Goal: Find specific page/section: Find specific page/section

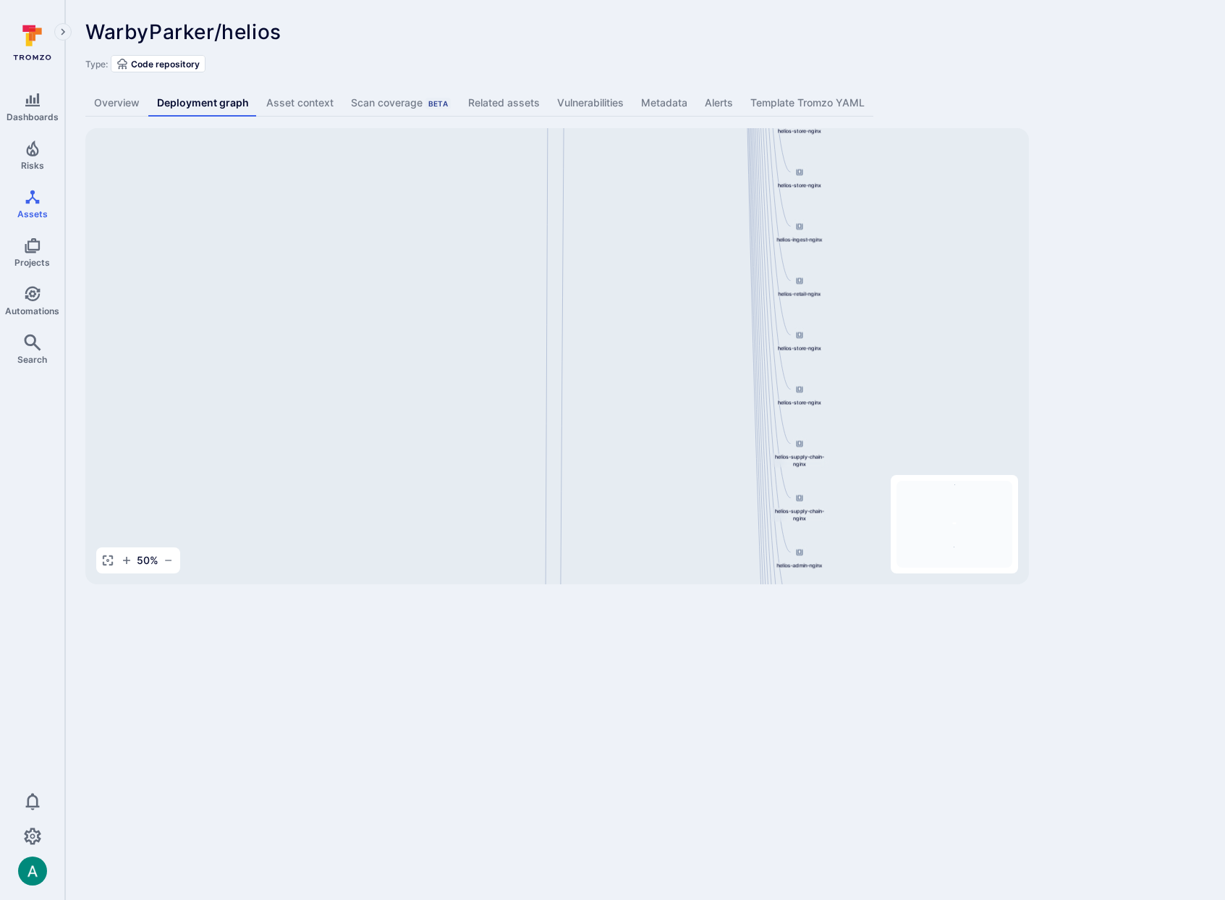
drag, startPoint x: 688, startPoint y: 360, endPoint x: 620, endPoint y: 562, distance: 212.8
click at [620, 562] on div "helios-admin-nginx 844647875270.dkr.ecr.us-east-1.amazonaws.com/helios-nginx:v0…" at bounding box center [557, 356] width 944 height 456
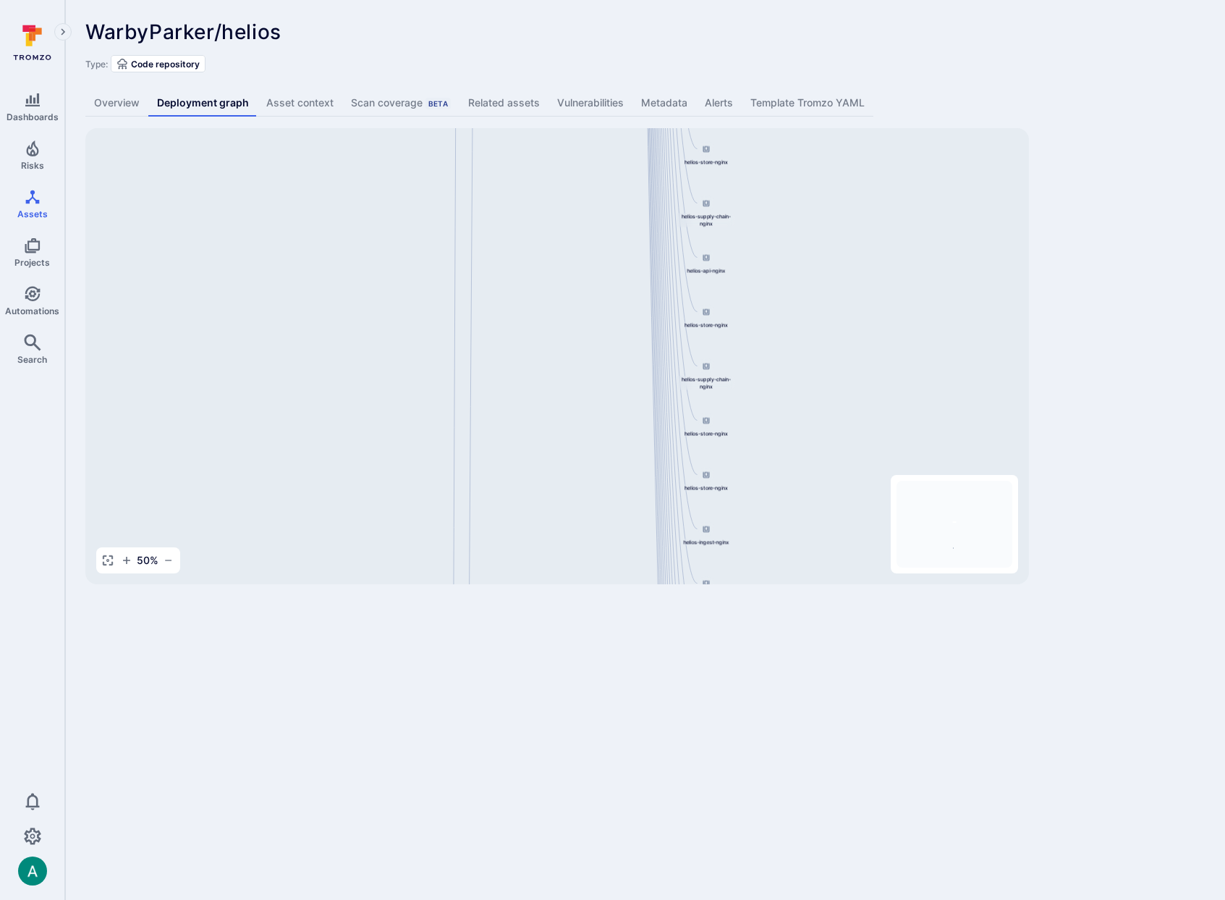
drag, startPoint x: 684, startPoint y: 271, endPoint x: 606, endPoint y: 520, distance: 261.4
click at [606, 520] on div "helios-admin-nginx 844647875270.dkr.ecr.us-east-1.amazonaws.com/helios-nginx:v0…" at bounding box center [557, 356] width 944 height 456
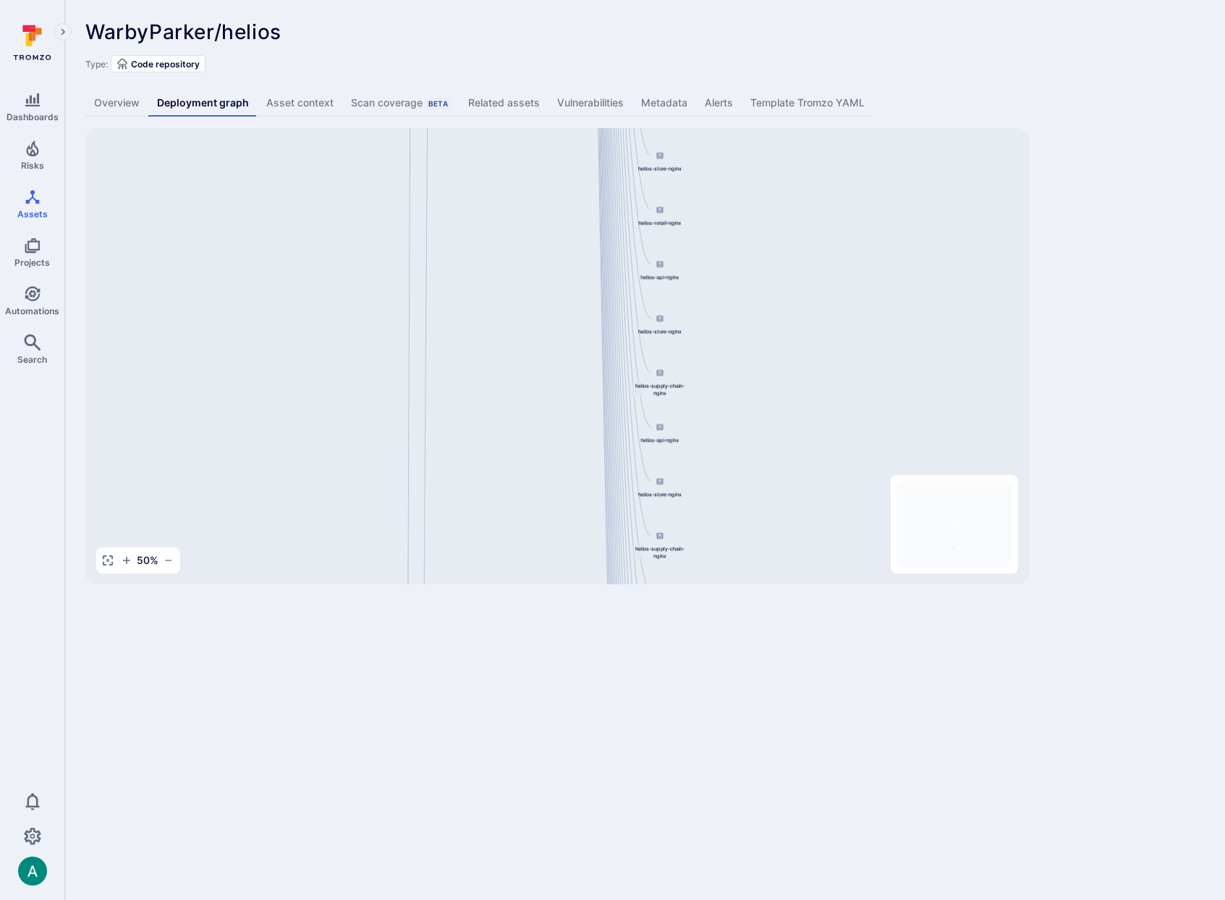
drag, startPoint x: 565, startPoint y: 419, endPoint x: 556, endPoint y: 464, distance: 45.8
click at [555, 465] on div "helios-admin-nginx 844647875270.dkr.ecr.us-east-1.amazonaws.com/helios-nginx:v0…" at bounding box center [557, 356] width 944 height 456
drag, startPoint x: 478, startPoint y: 238, endPoint x: 539, endPoint y: 420, distance: 192.2
click at [539, 420] on div "helios-admin-nginx 844647875270.dkr.ecr.us-east-1.amazonaws.com/helios-nginx:v0…" at bounding box center [557, 356] width 944 height 456
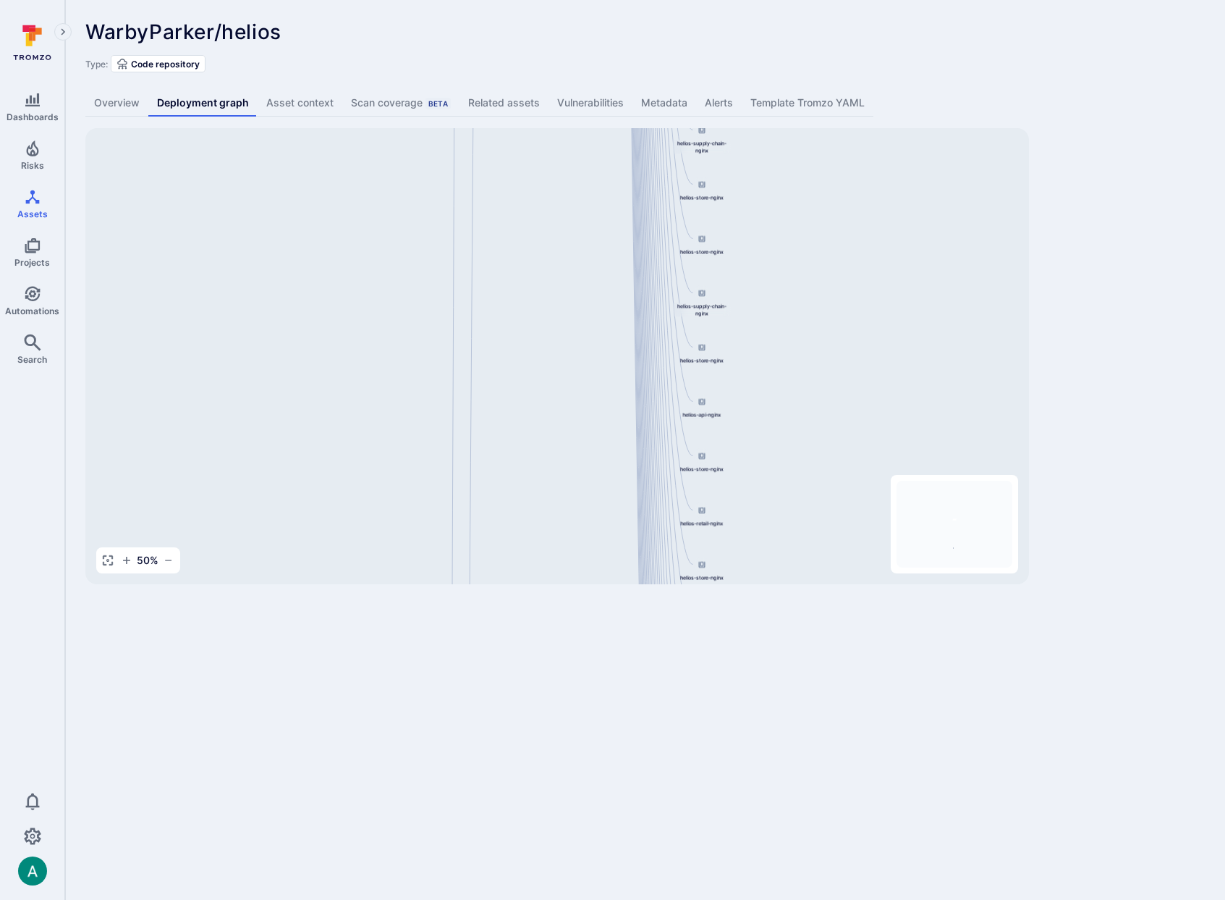
drag, startPoint x: 547, startPoint y: 242, endPoint x: 528, endPoint y: 464, distance: 223.0
click at [530, 464] on div "helios-admin-nginx 844647875270.dkr.ecr.us-east-1.amazonaws.com/helios-nginx:v0…" at bounding box center [557, 356] width 944 height 456
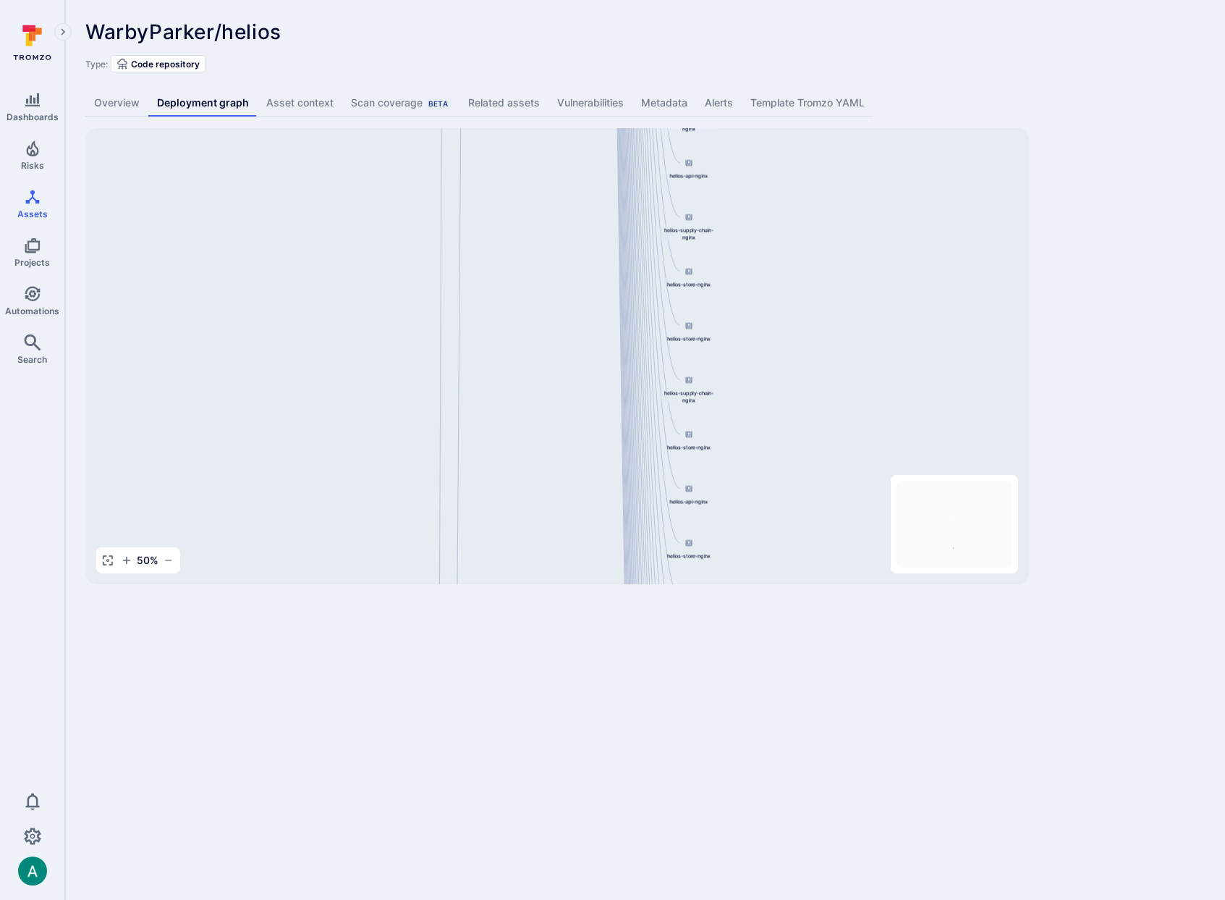
drag, startPoint x: 541, startPoint y: 351, endPoint x: 509, endPoint y: 445, distance: 99.3
click at [507, 457] on div "helios-admin-nginx 844647875270.dkr.ecr.us-east-1.amazonaws.com/helios-nginx:v0…" at bounding box center [557, 356] width 944 height 456
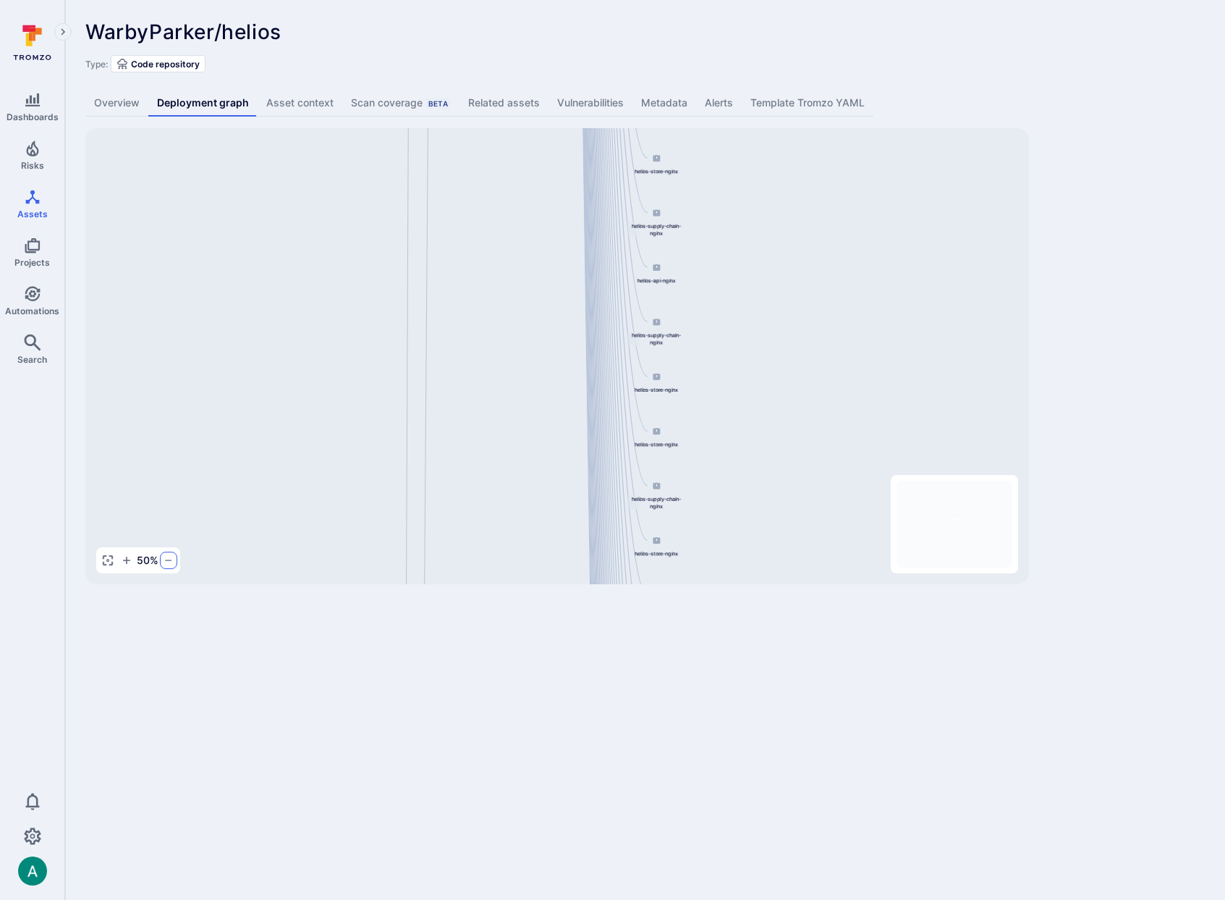
click at [168, 561] on icon "button" at bounding box center [169, 560] width 12 height 12
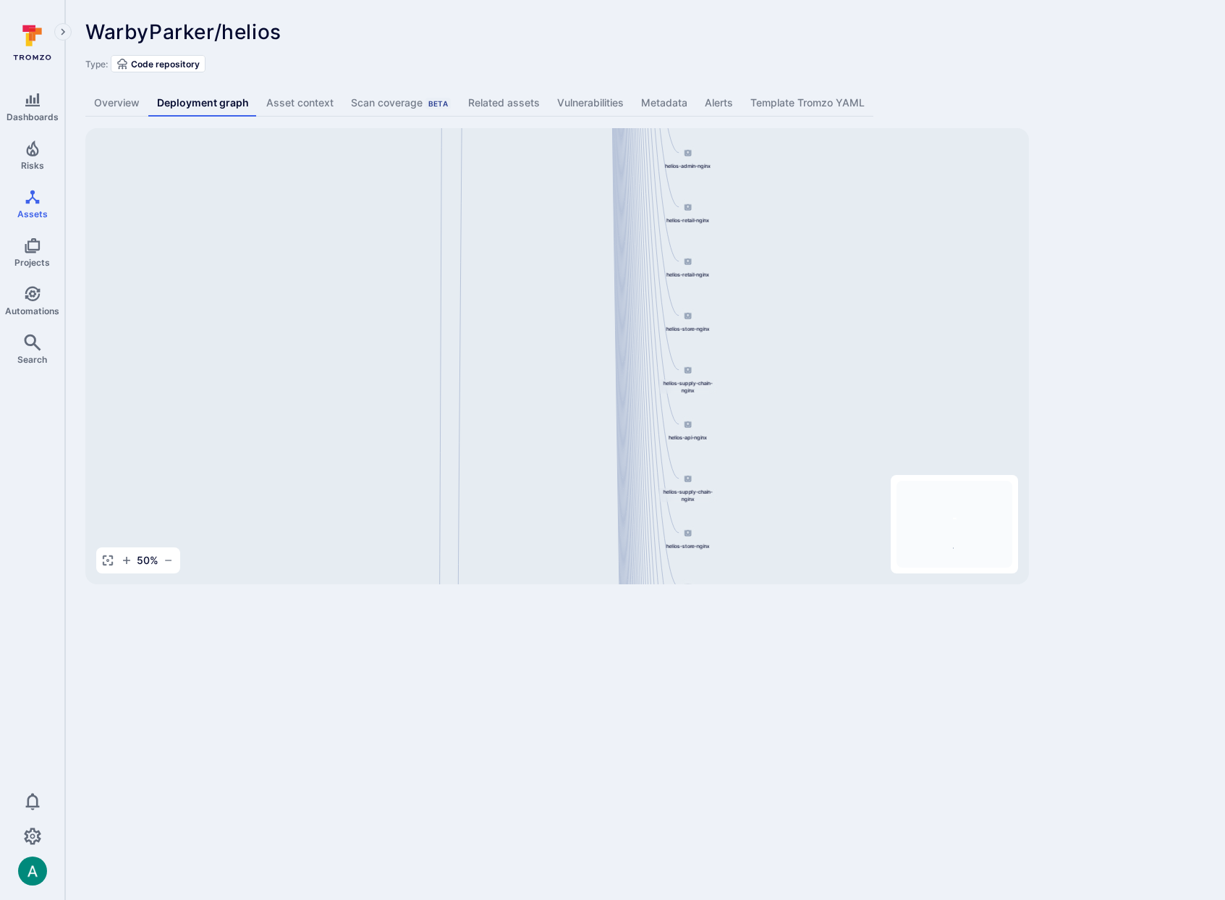
drag, startPoint x: 413, startPoint y: 243, endPoint x: 481, endPoint y: 468, distance: 234.2
click at [478, 489] on div "helios-admin-nginx 844647875270.dkr.ecr.us-east-1.amazonaws.com/helios-nginx:v0…" at bounding box center [557, 356] width 944 height 456
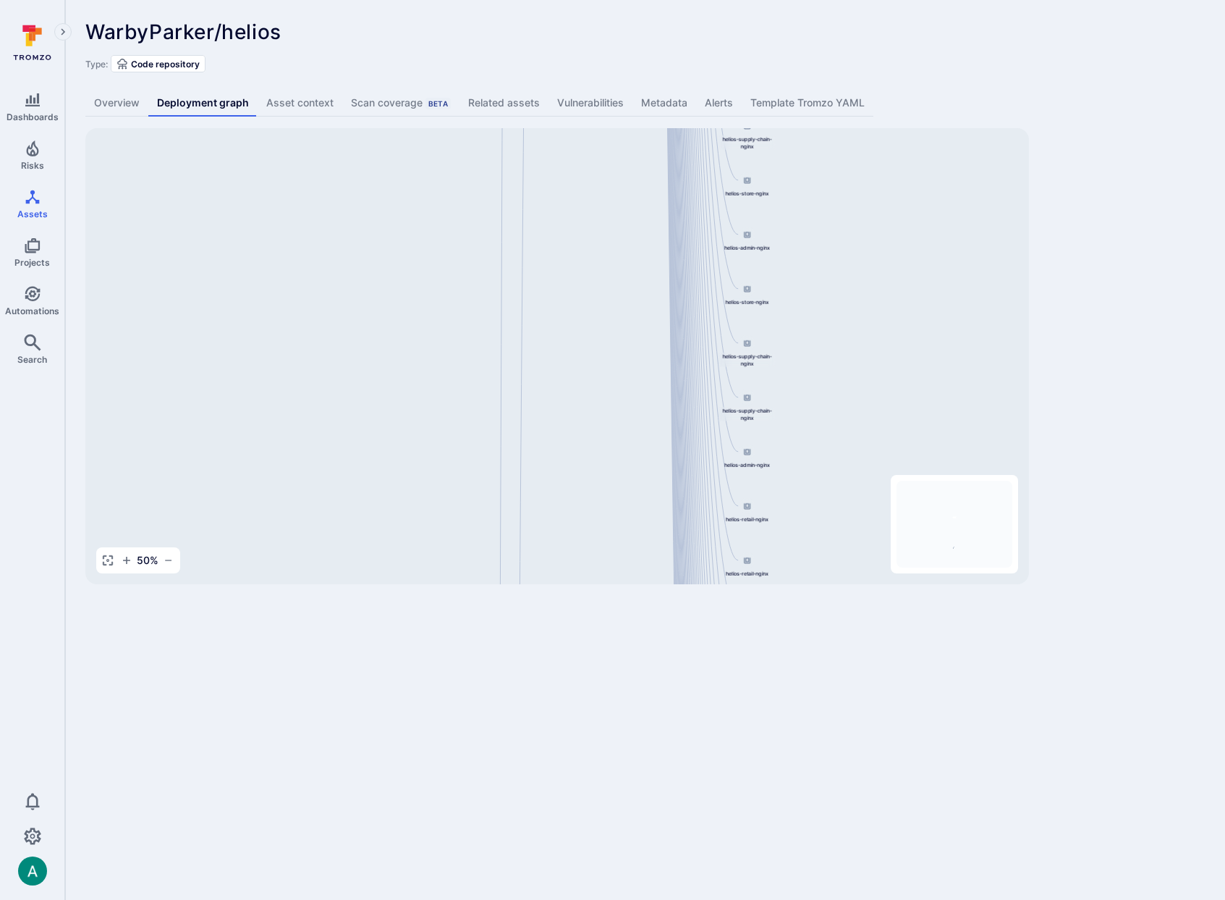
drag, startPoint x: 485, startPoint y: 325, endPoint x: 533, endPoint y: 427, distance: 112.7
click at [512, 528] on div "helios-admin-nginx 844647875270.dkr.ecr.us-east-1.amazonaws.com/helios-nginx:v0…" at bounding box center [557, 356] width 944 height 456
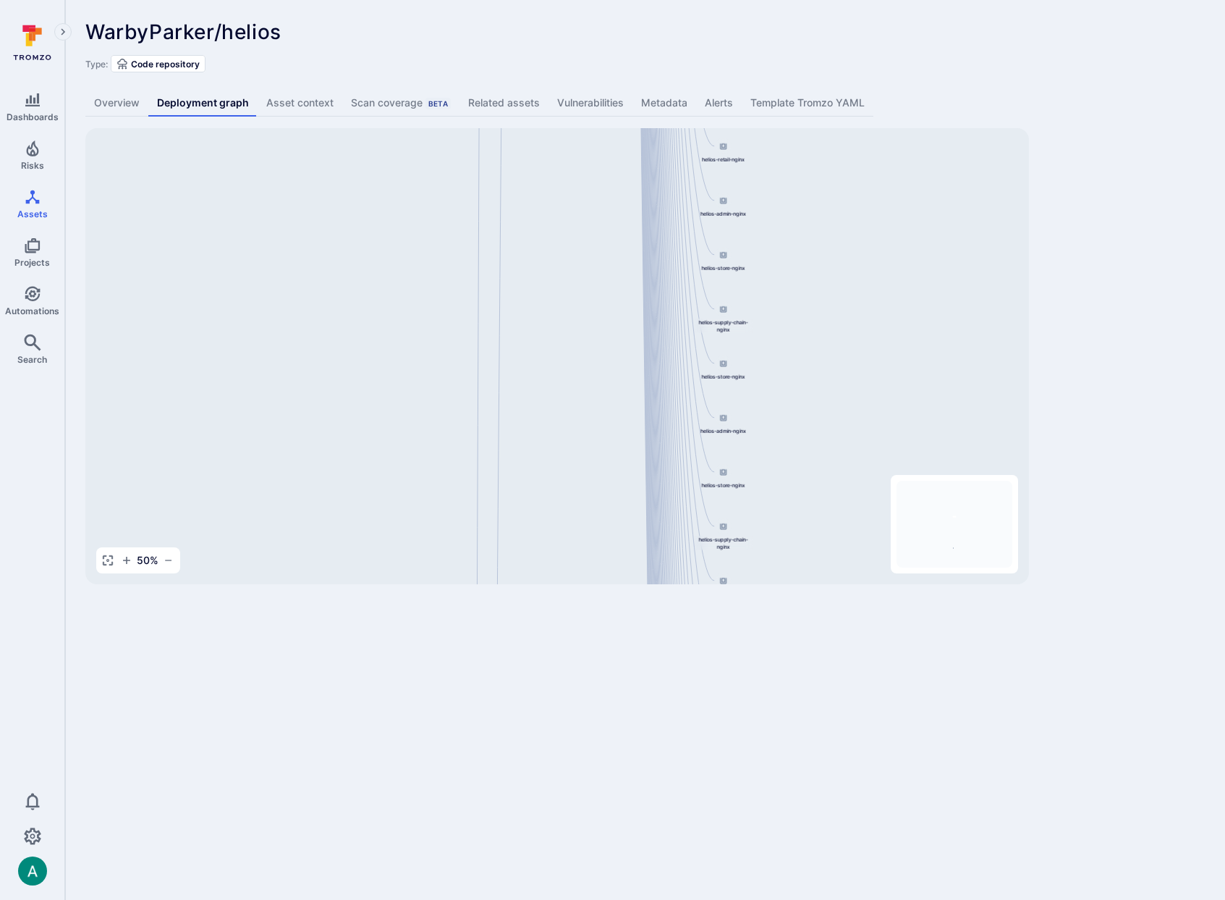
drag, startPoint x: 533, startPoint y: 426, endPoint x: 501, endPoint y: 422, distance: 32.0
click at [517, 544] on div "helios-admin-nginx 844647875270.dkr.ecr.us-east-1.amazonaws.com/helios-nginx:v0…" at bounding box center [557, 356] width 944 height 456
drag, startPoint x: 476, startPoint y: 319, endPoint x: 478, endPoint y: 484, distance: 165.0
click at [478, 485] on div "helios-admin-nginx 844647875270.dkr.ecr.us-east-1.amazonaws.com/helios-nginx:v0…" at bounding box center [557, 356] width 944 height 456
drag, startPoint x: 450, startPoint y: 297, endPoint x: 454, endPoint y: 488, distance: 190.4
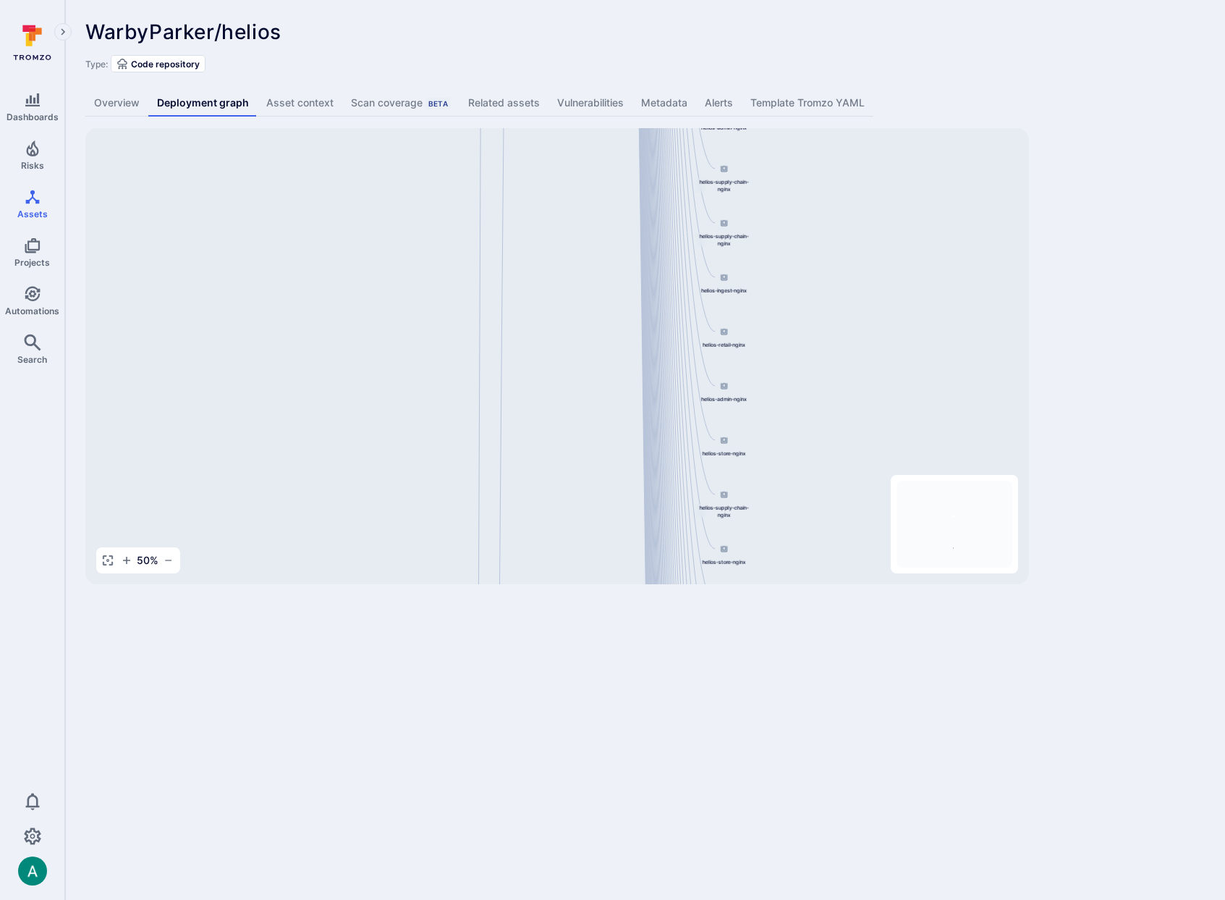
click at [454, 489] on div "helios-admin-nginx 844647875270.dkr.ecr.us-east-1.amazonaws.com/helios-nginx:v0…" at bounding box center [557, 356] width 944 height 456
drag, startPoint x: 431, startPoint y: 365, endPoint x: 423, endPoint y: 479, distance: 113.9
click at [423, 479] on div "helios-admin-nginx 844647875270.dkr.ecr.us-east-1.amazonaws.com/helios-nginx:v0…" at bounding box center [557, 356] width 944 height 456
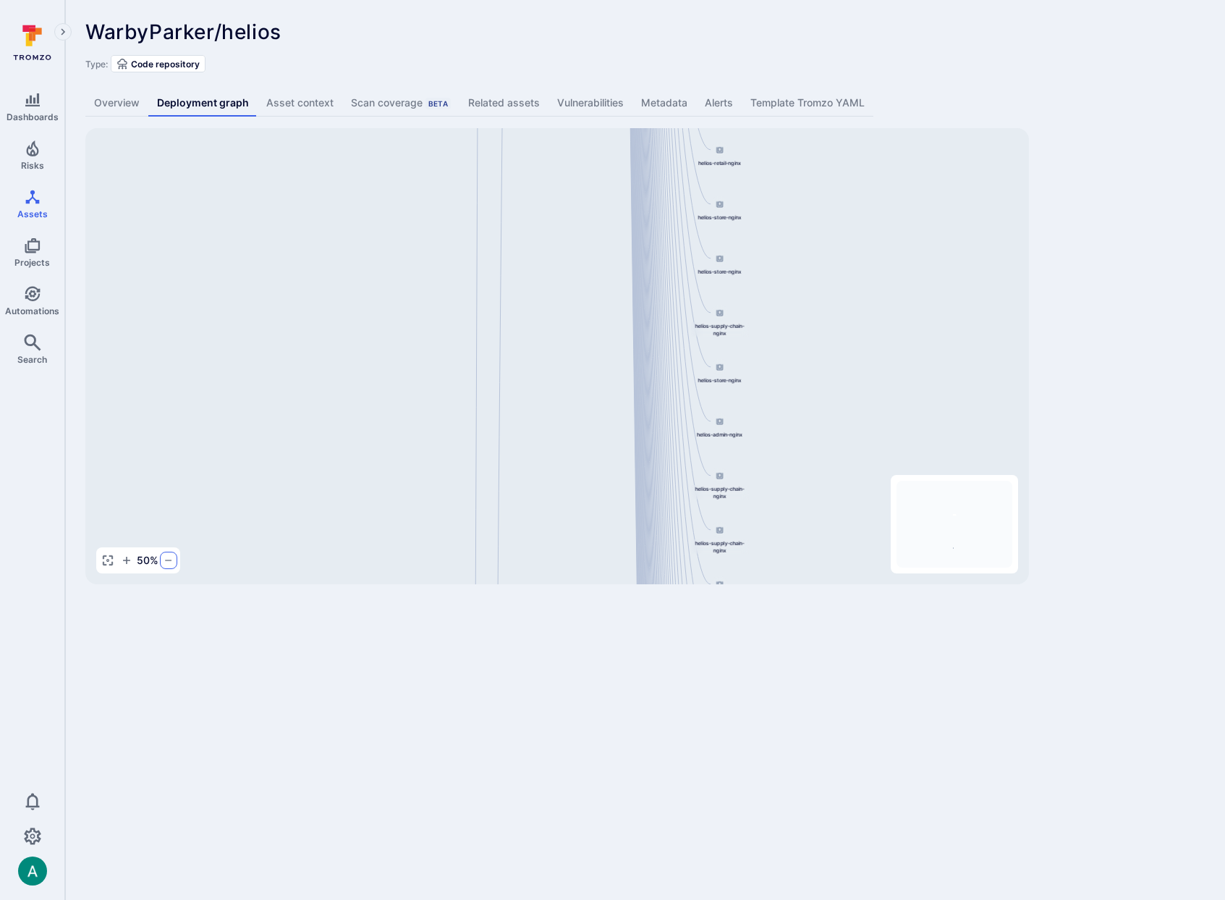
click at [165, 561] on icon "button" at bounding box center [169, 560] width 12 height 12
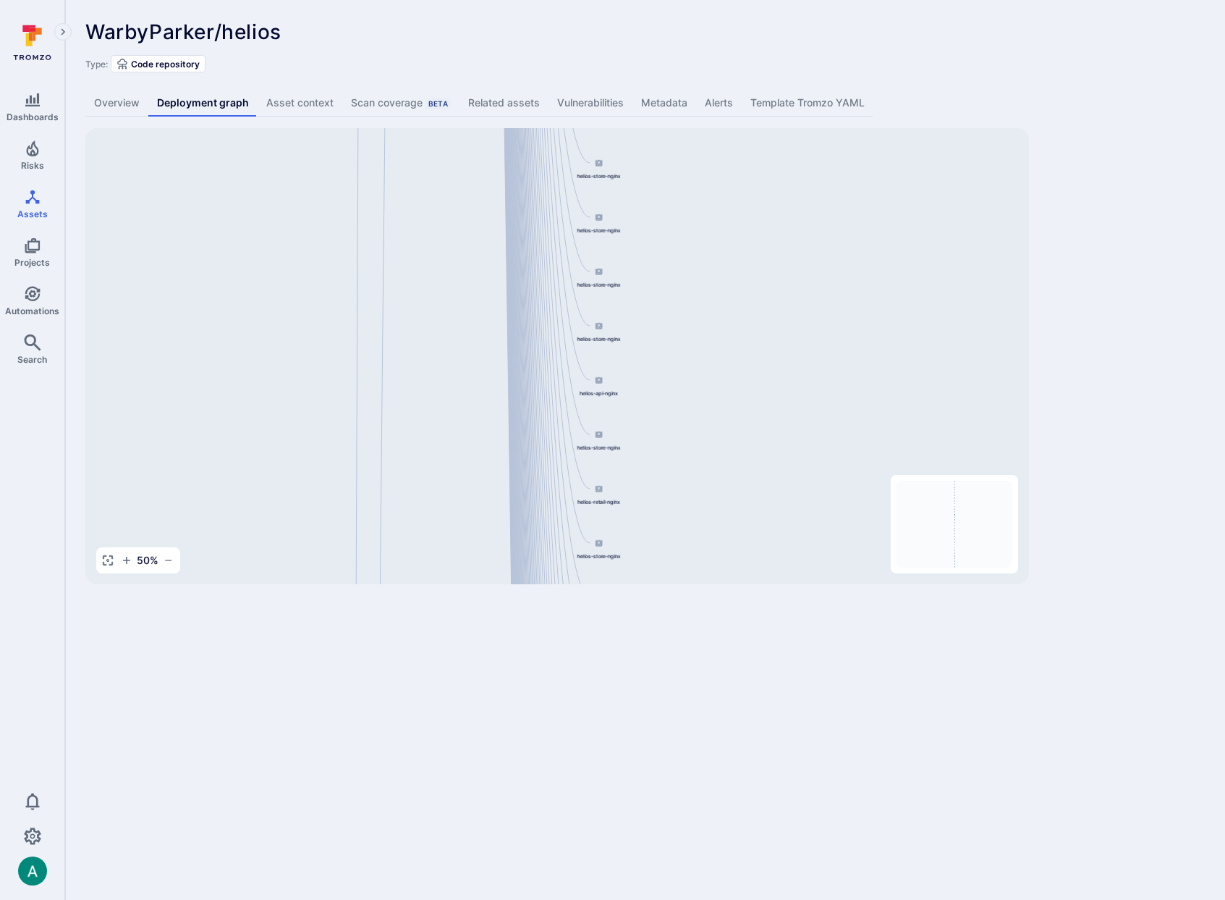
drag, startPoint x: 796, startPoint y: 217, endPoint x: 676, endPoint y: 553, distance: 356.6
click at [675, 557] on div "helios-admin-nginx 844647875270.dkr.ecr.us-east-1.amazonaws.com/helios-nginx:v0…" at bounding box center [557, 356] width 944 height 456
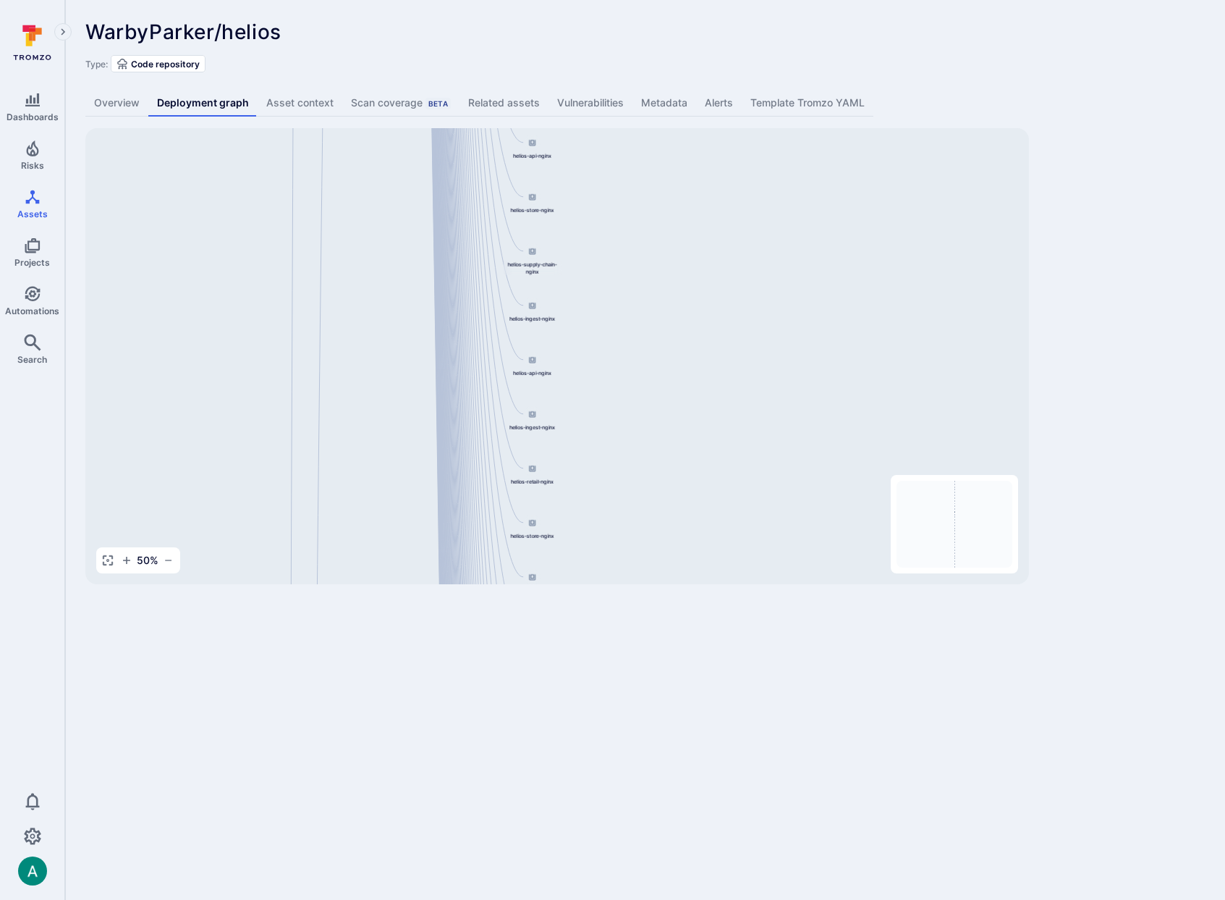
drag, startPoint x: 680, startPoint y: 164, endPoint x: 612, endPoint y: 562, distance: 403.2
click at [612, 562] on div "helios-admin-nginx 844647875270.dkr.ecr.us-east-1.amazonaws.com/helios-nginx:v0…" at bounding box center [557, 356] width 944 height 456
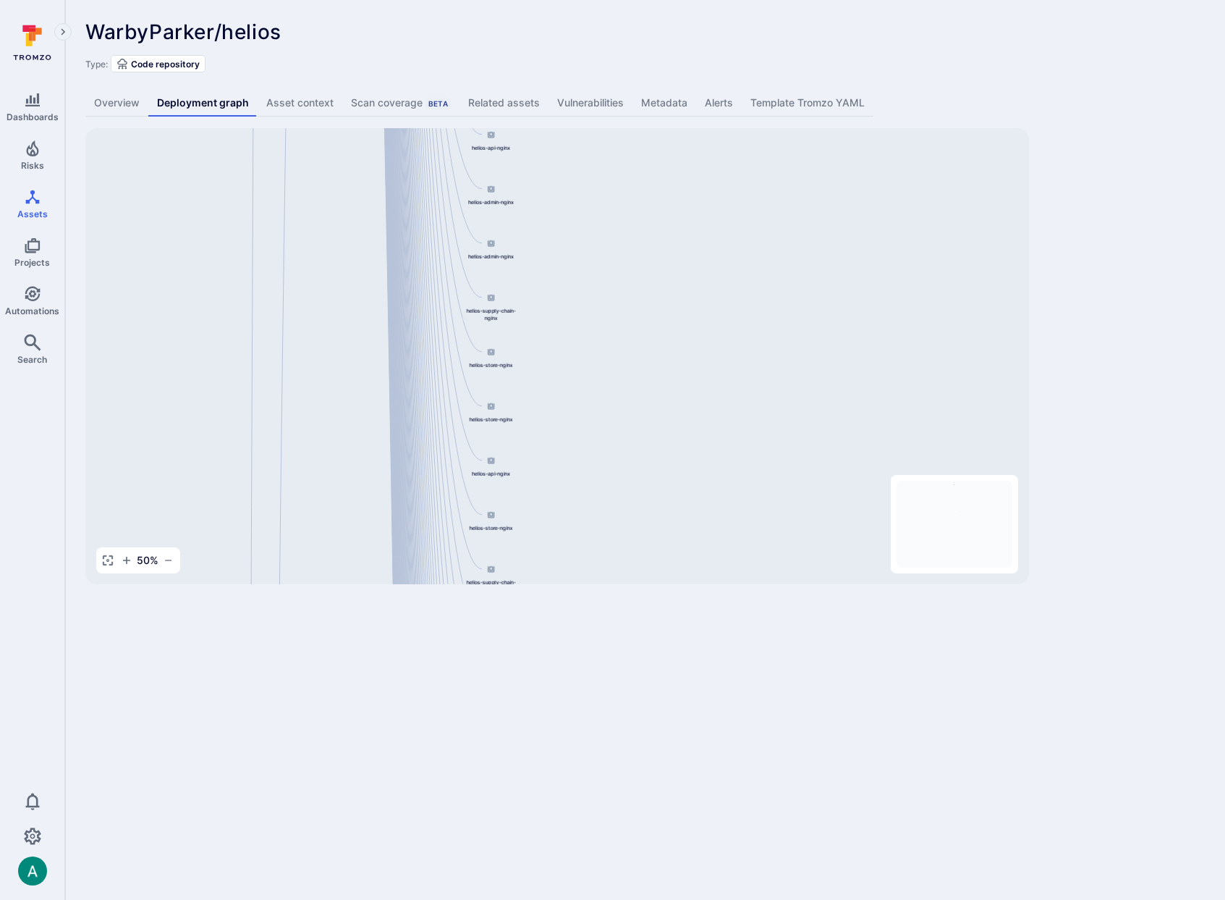
drag, startPoint x: 635, startPoint y: 201, endPoint x: 592, endPoint y: 513, distance: 314.9
click at [592, 514] on div "helios-admin-nginx 844647875270.dkr.ecr.us-east-1.amazonaws.com/helios-nginx:v0…" at bounding box center [557, 356] width 944 height 456
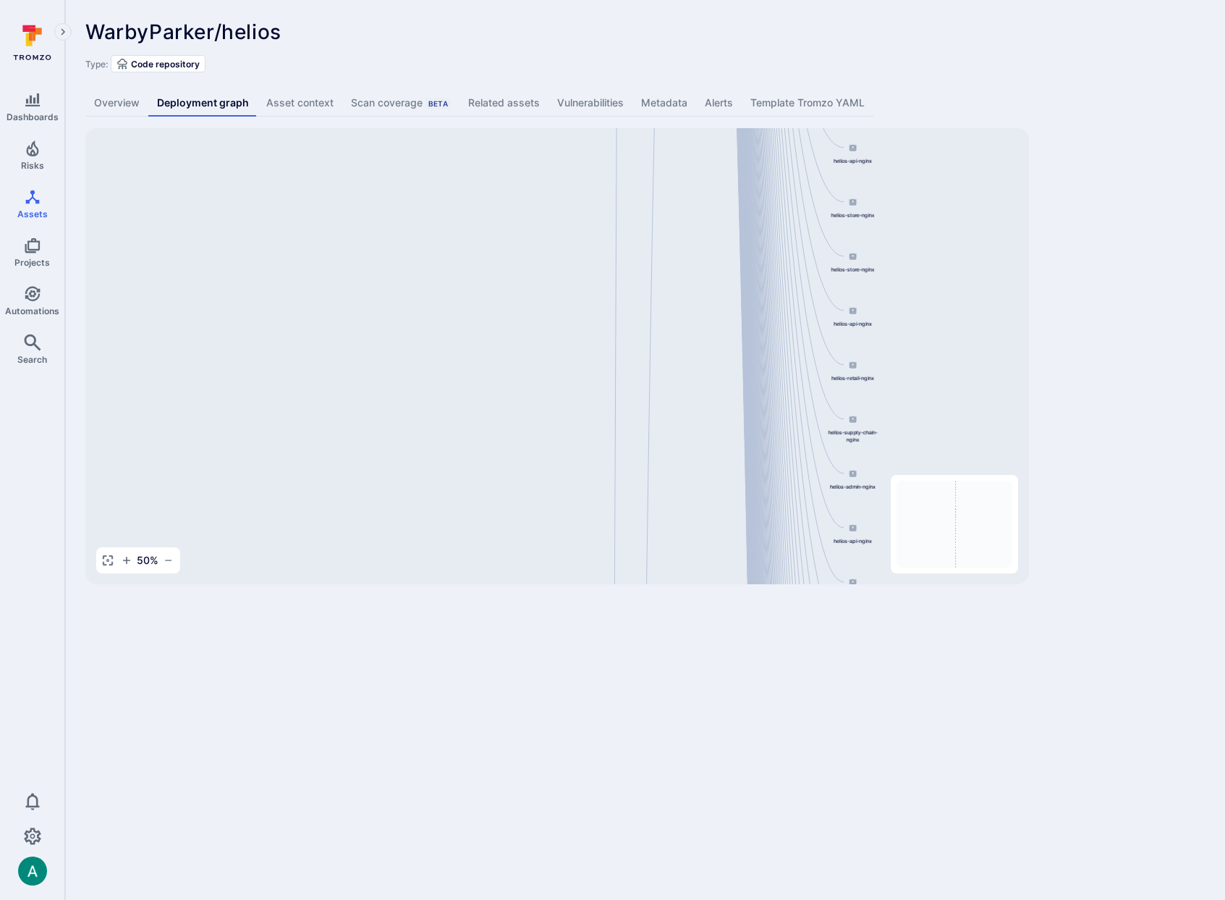
drag, startPoint x: 365, startPoint y: 284, endPoint x: 732, endPoint y: 644, distance: 513.3
click at [732, 644] on body "Dashboards Risks Assets Projects Automations Search 0 Assets Assets Pull reques…" at bounding box center [612, 450] width 1225 height 900
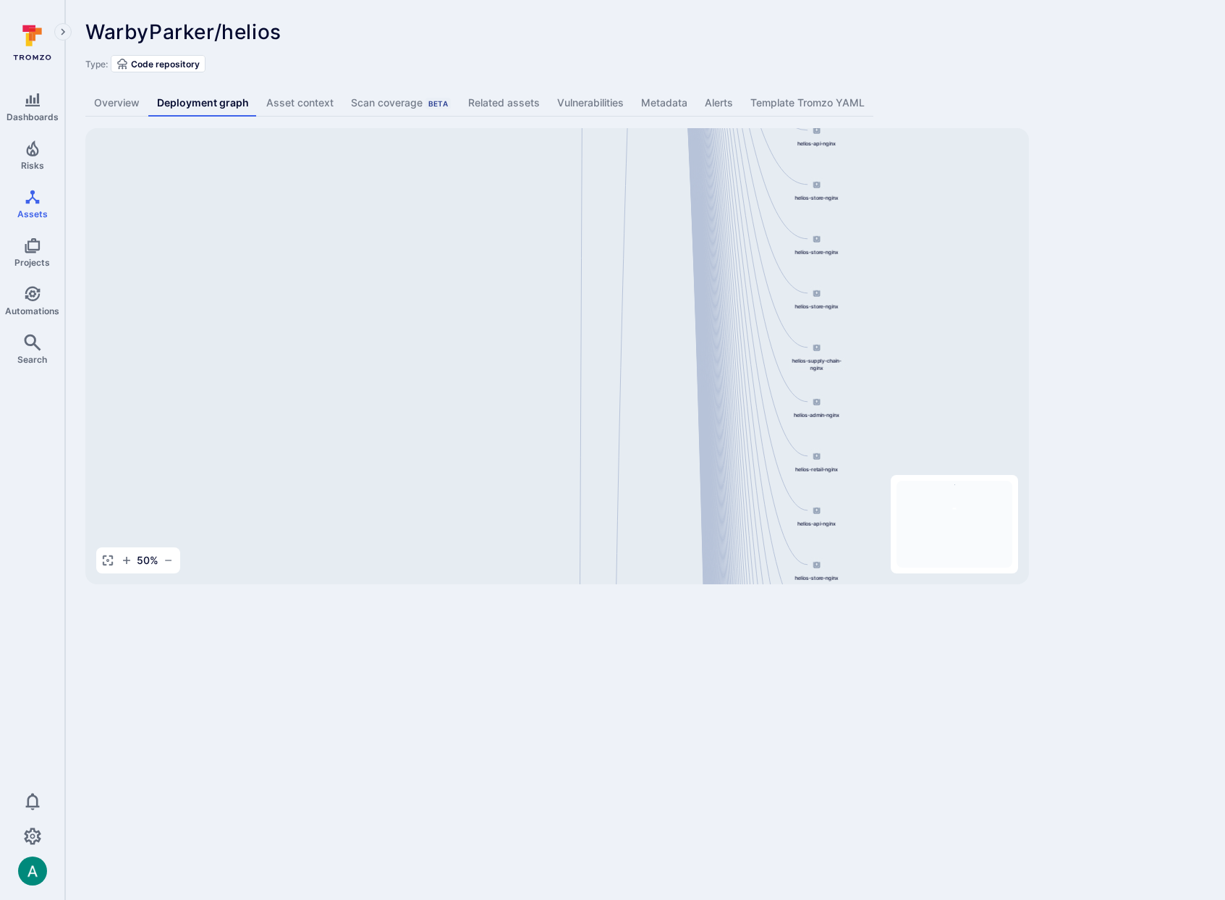
drag, startPoint x: 659, startPoint y: 296, endPoint x: 625, endPoint y: 633, distance: 338.3
click at [625, 630] on body "Dashboards Risks Assets Projects Automations Search 0 Assets Assets Pull reques…" at bounding box center [612, 450] width 1225 height 900
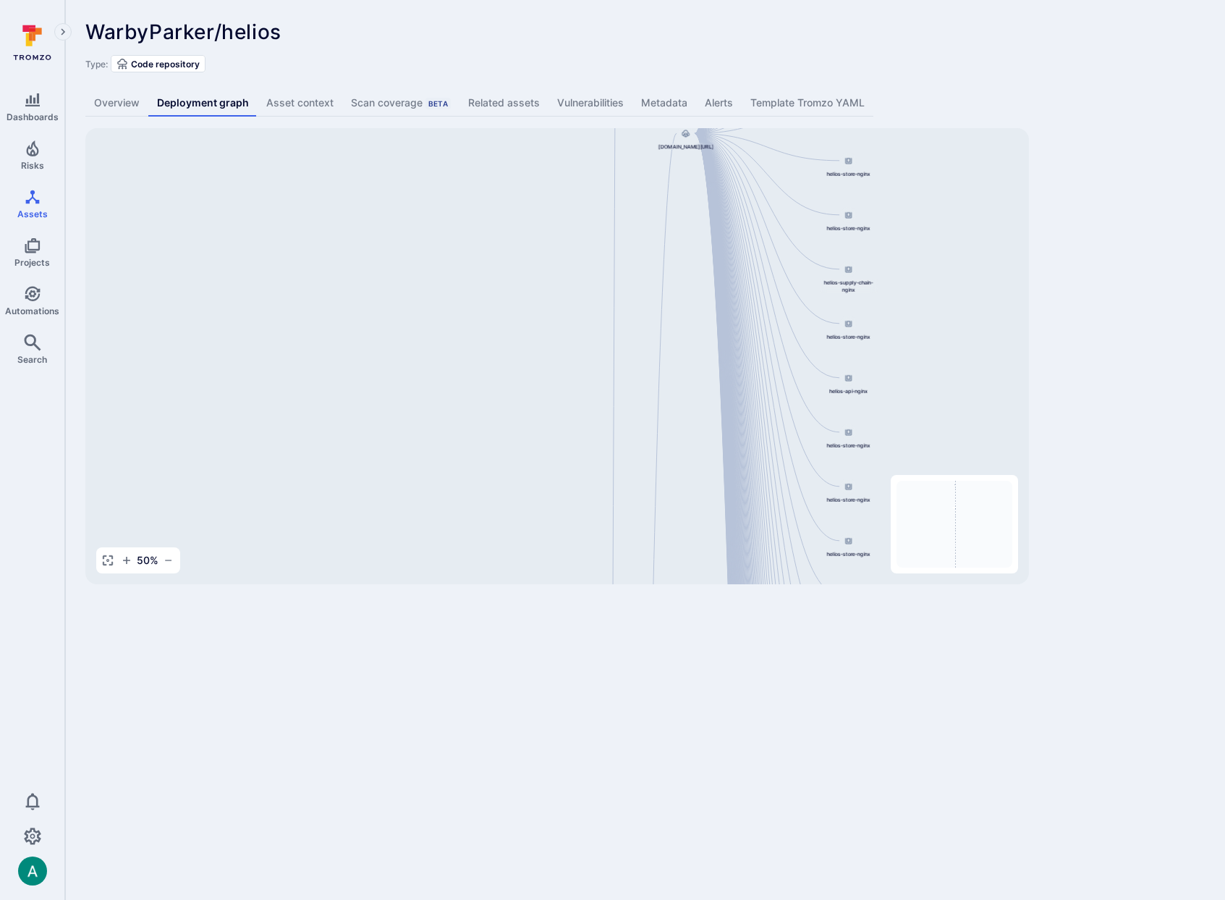
drag, startPoint x: 655, startPoint y: 187, endPoint x: 741, endPoint y: 425, distance: 253.2
click at [699, 440] on div "helios-admin-nginx 844647875270.dkr.ecr.us-east-1.amazonaws.com/helios-nginx:v0…" at bounding box center [557, 356] width 944 height 456
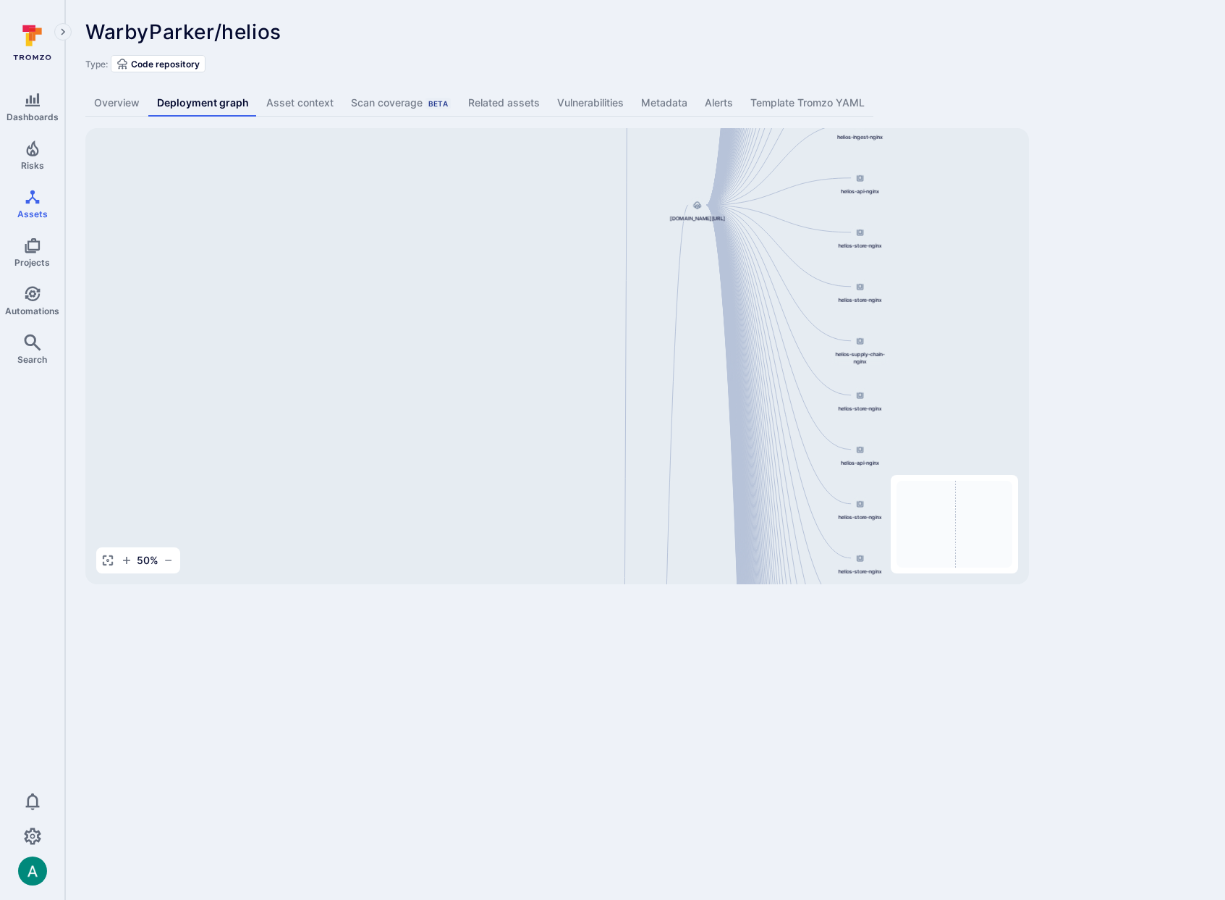
drag, startPoint x: 667, startPoint y: 216, endPoint x: 667, endPoint y: 276, distance: 60.1
click at [667, 276] on div "helios-admin-nginx 844647875270.dkr.ecr.us-east-1.amazonaws.com/helios-nginx:v0…" at bounding box center [557, 356] width 944 height 456
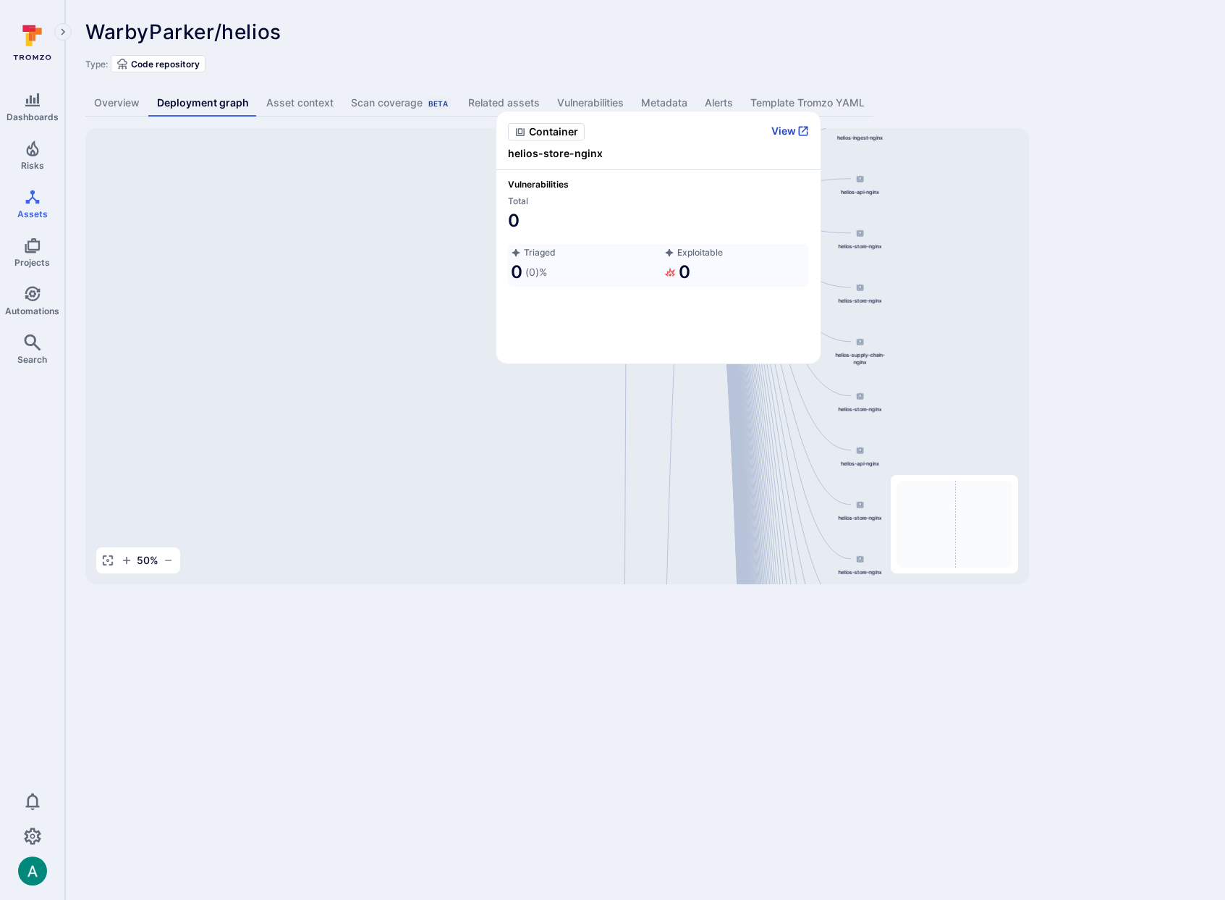
click at [786, 128] on button "View" at bounding box center [790, 130] width 38 height 13
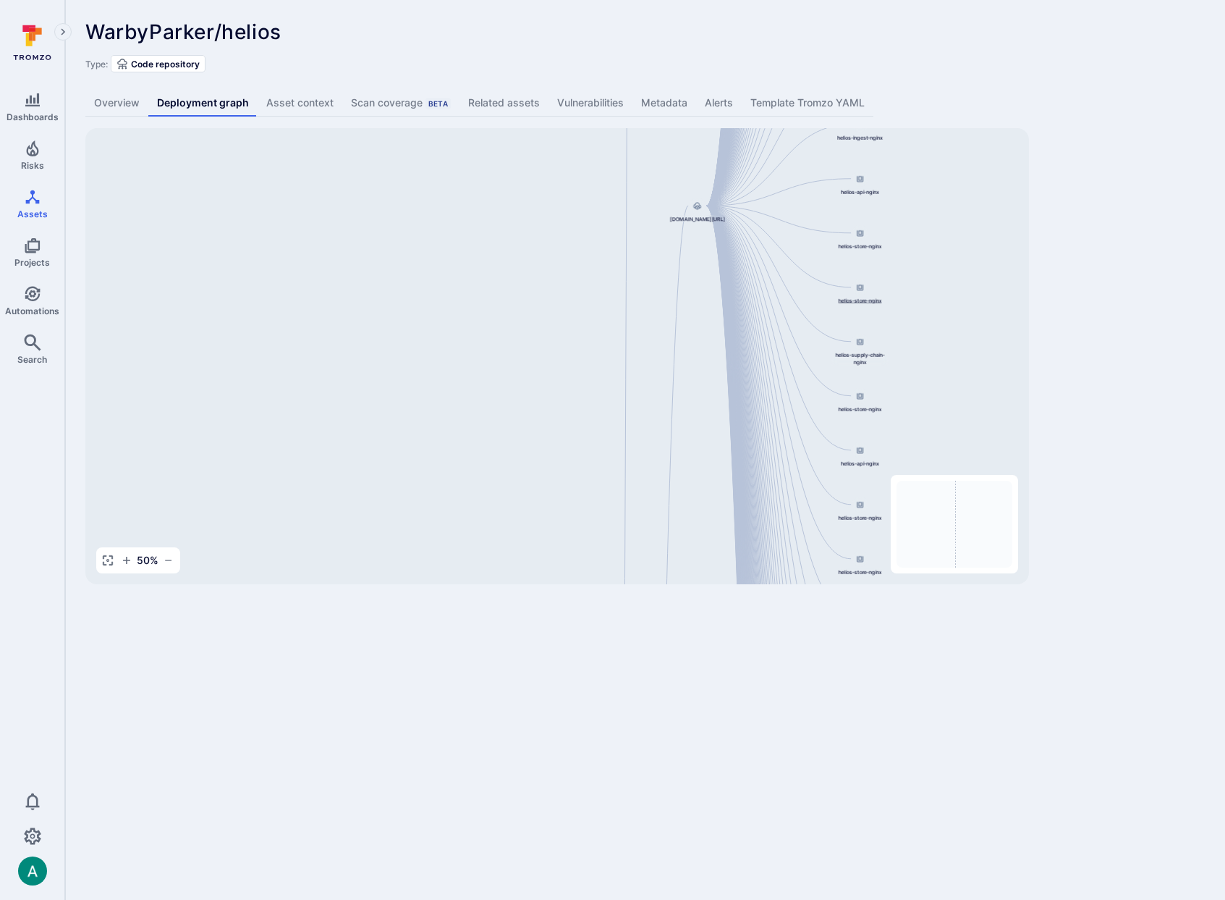
click at [857, 294] on div at bounding box center [861, 287] width 16 height 16
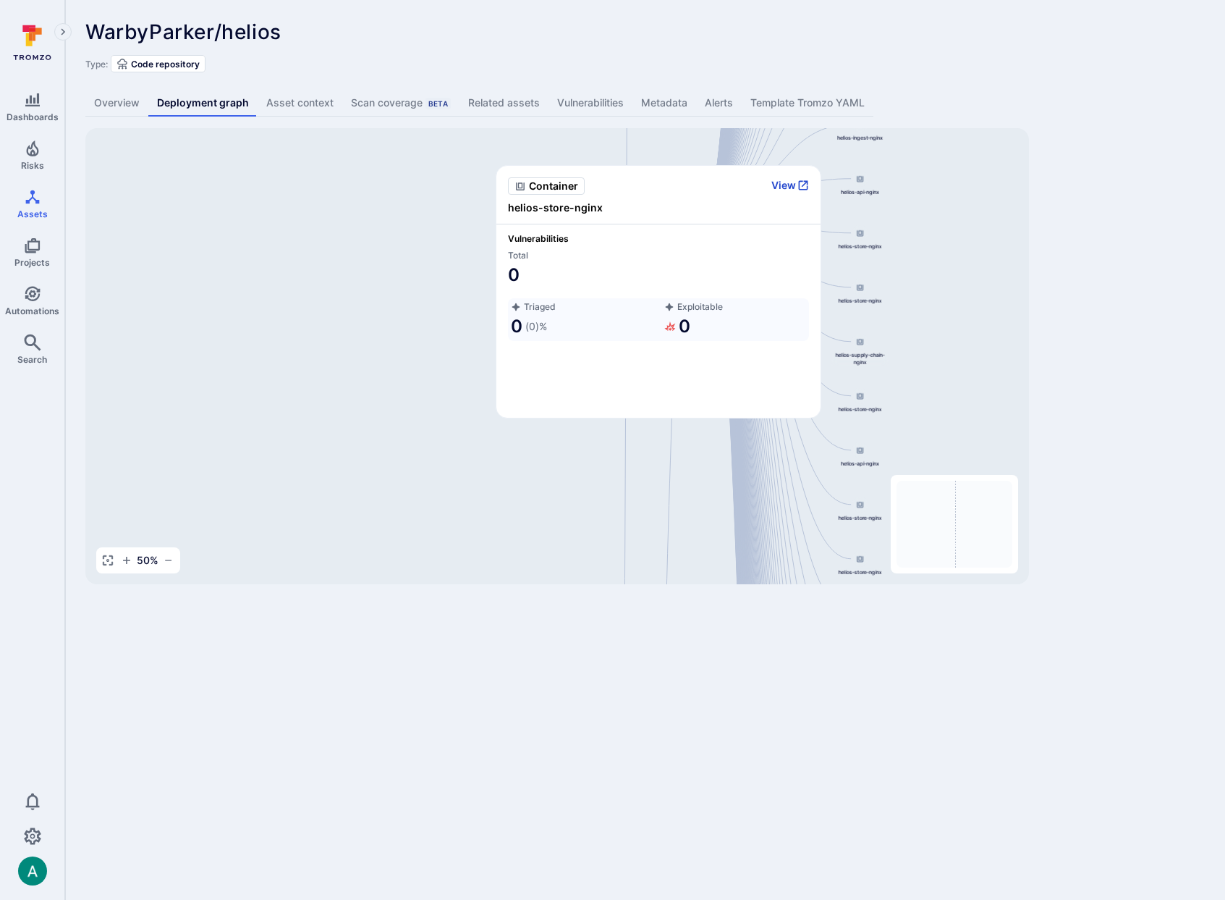
click at [782, 185] on button "View" at bounding box center [790, 185] width 38 height 13
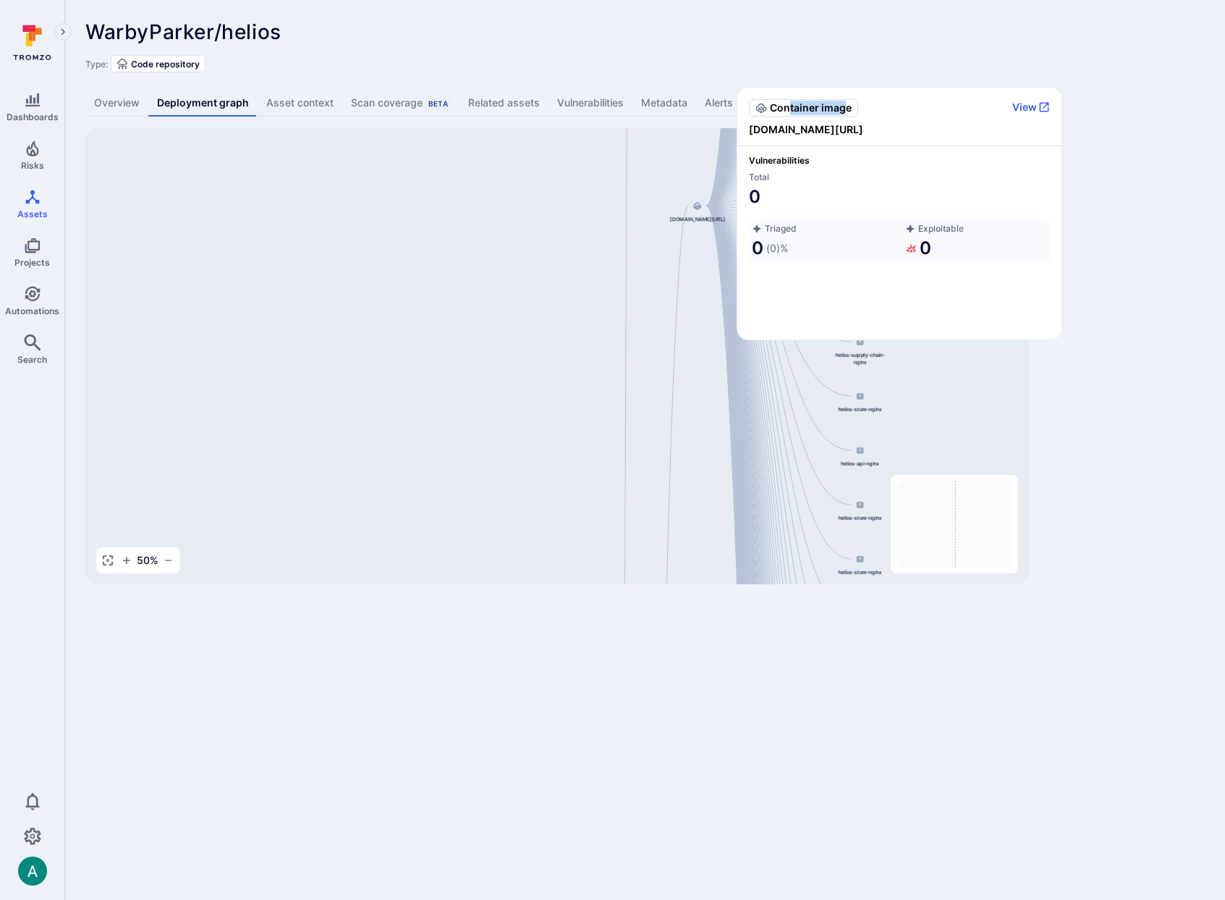
drag, startPoint x: 788, startPoint y: 107, endPoint x: 846, endPoint y: 108, distance: 57.9
click at [846, 108] on span "Container image" at bounding box center [811, 108] width 82 height 14
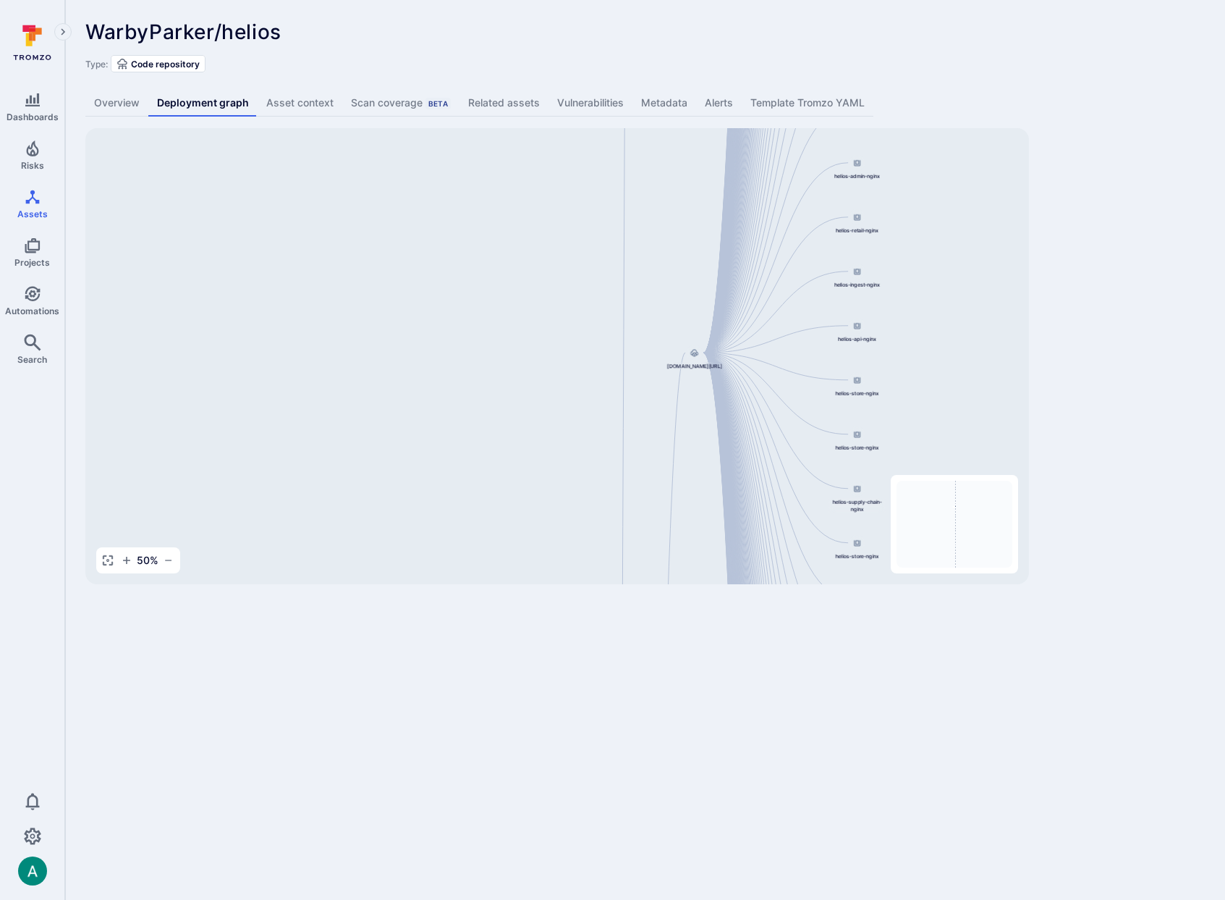
drag, startPoint x: 936, startPoint y: 240, endPoint x: 934, endPoint y: 386, distance: 146.9
click at [934, 386] on div "helios-admin-nginx 844647875270.dkr.ecr.us-east-1.amazonaws.com/helios-nginx:v0…" at bounding box center [557, 356] width 944 height 456
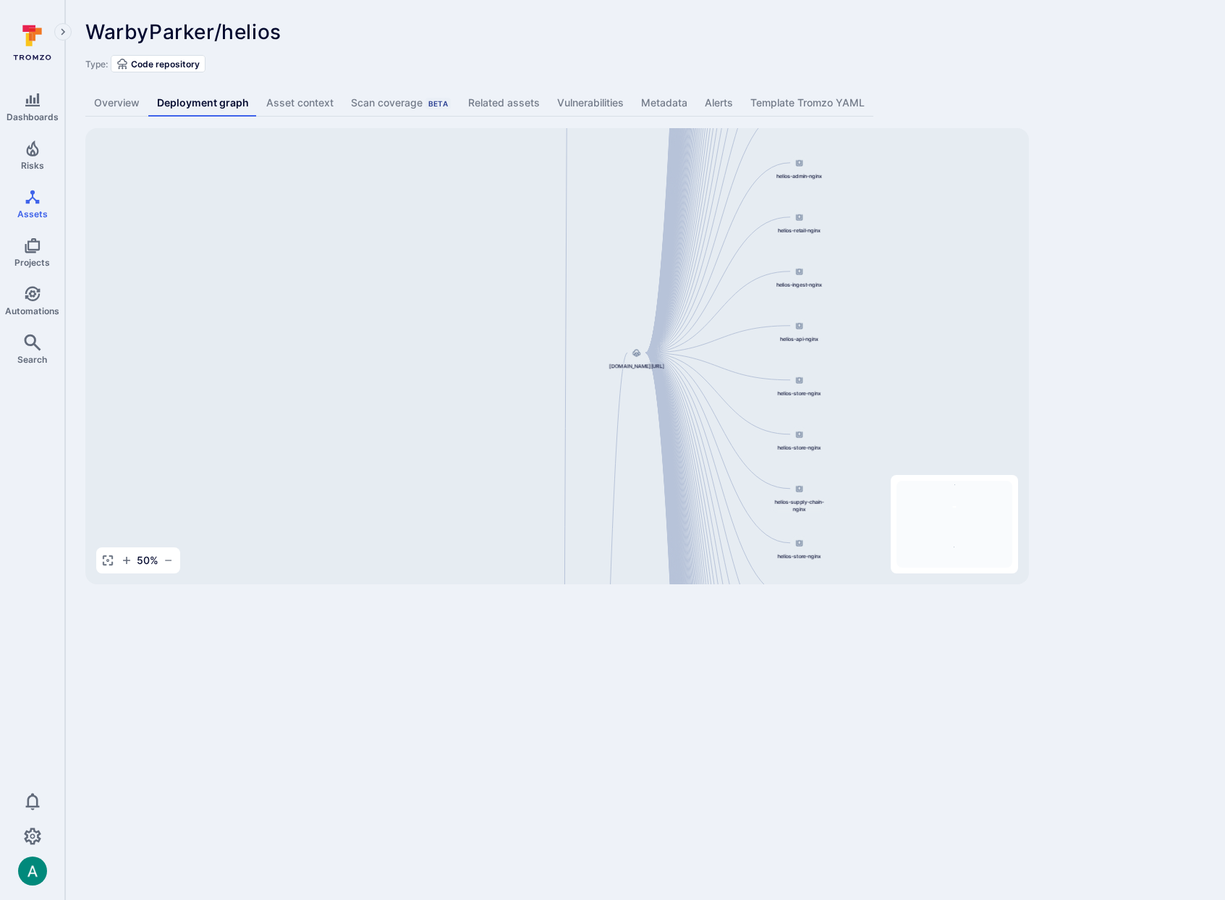
drag, startPoint x: 588, startPoint y: 261, endPoint x: 530, endPoint y: 261, distance: 57.9
click at [530, 261] on div "helios-admin-nginx 844647875270.dkr.ecr.us-east-1.amazonaws.com/helios-nginx:v0…" at bounding box center [557, 356] width 944 height 456
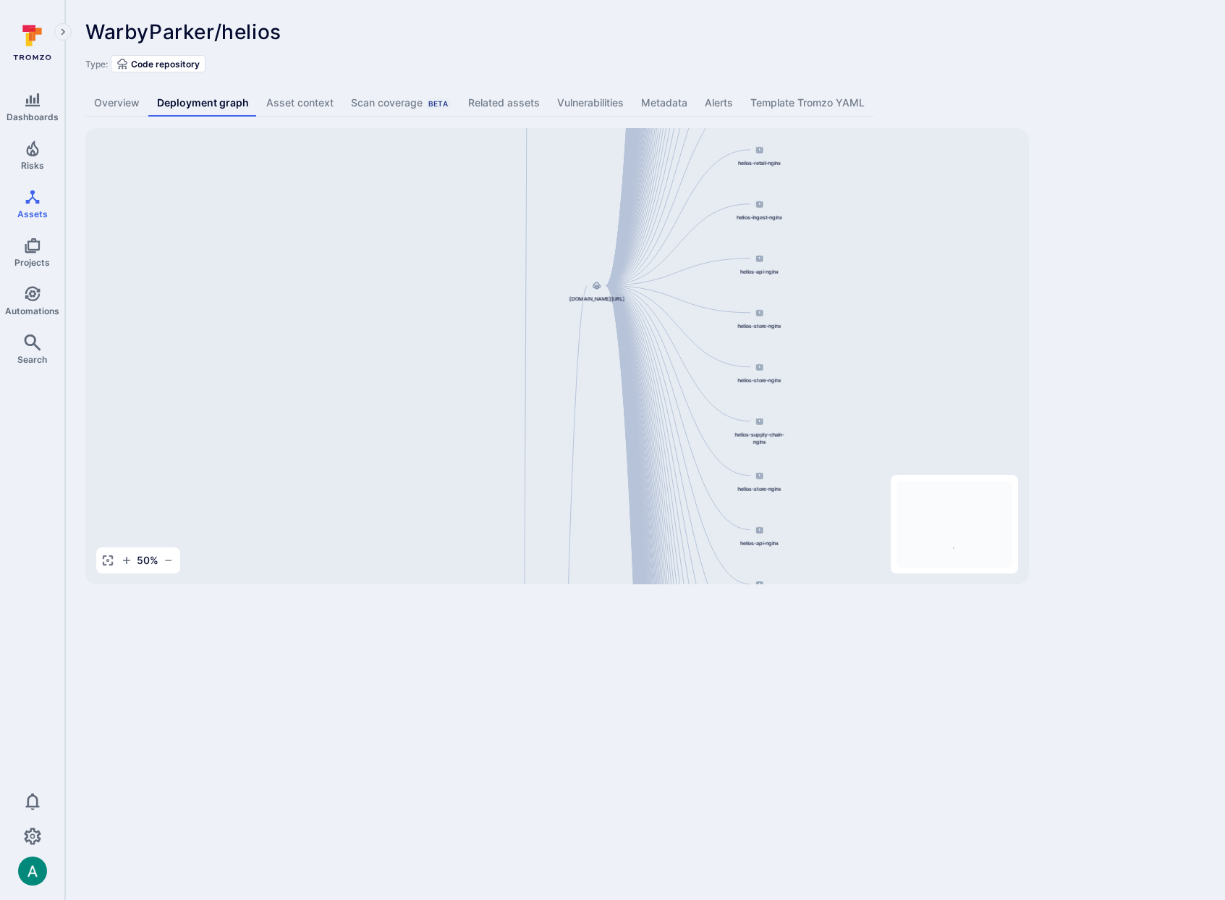
drag, startPoint x: 479, startPoint y: 289, endPoint x: 439, endPoint y: 221, distance: 78.2
click at [439, 221] on div "helios-admin-nginx 844647875270.dkr.ecr.us-east-1.amazonaws.com/helios-nginx:v0…" at bounding box center [557, 356] width 944 height 456
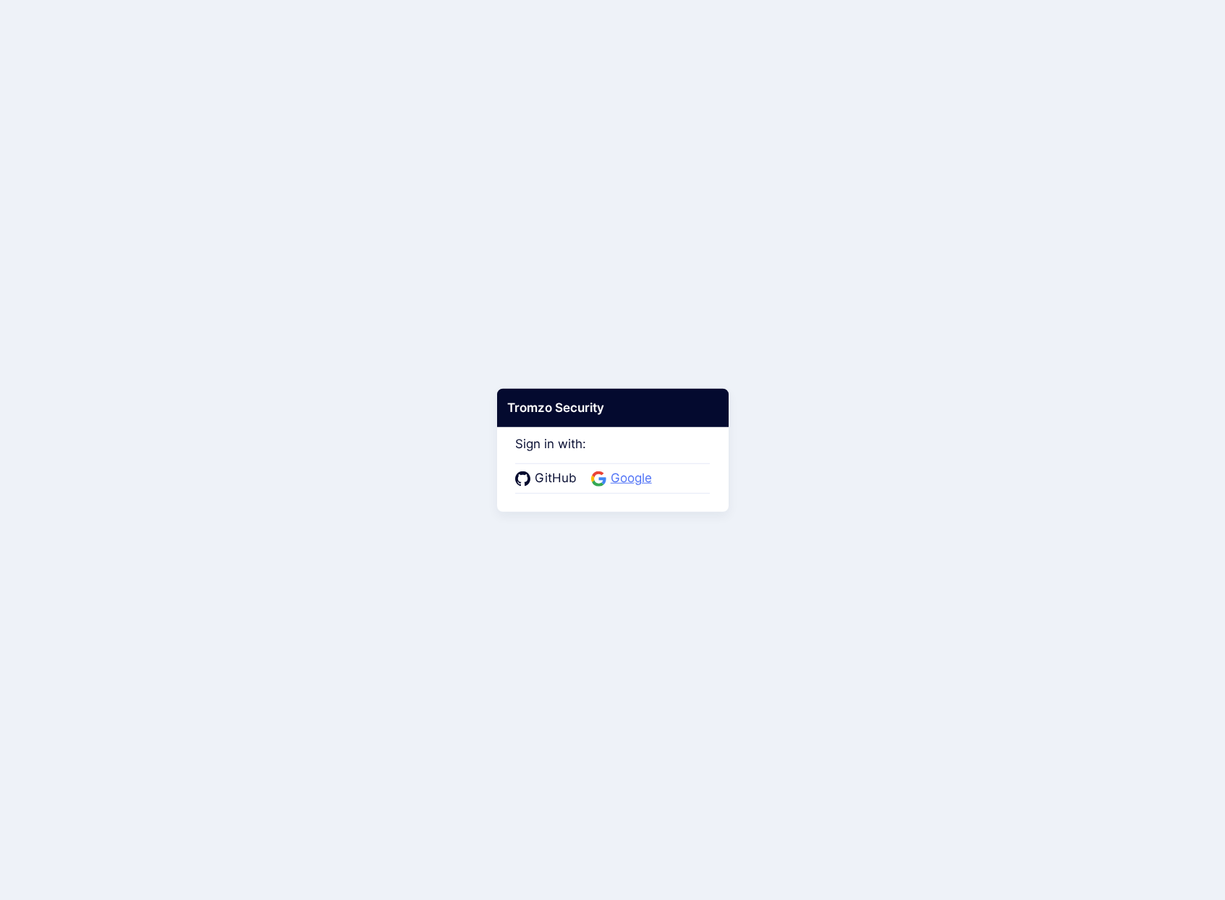
click at [642, 477] on span "Google" at bounding box center [631, 478] width 50 height 19
